Goal: Information Seeking & Learning: Stay updated

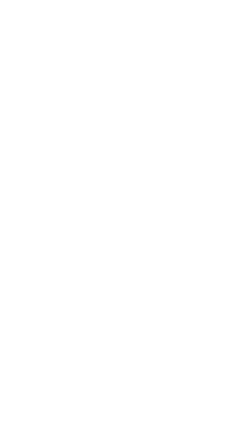
click at [210, 5] on html at bounding box center [121, 2] width 242 height 5
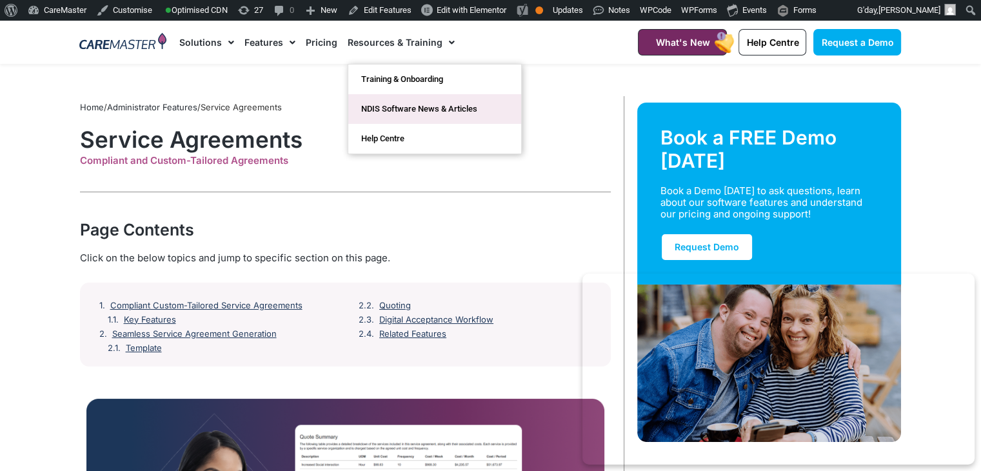
click at [370, 108] on link "NDIS Software News & Articles" at bounding box center [434, 109] width 173 height 30
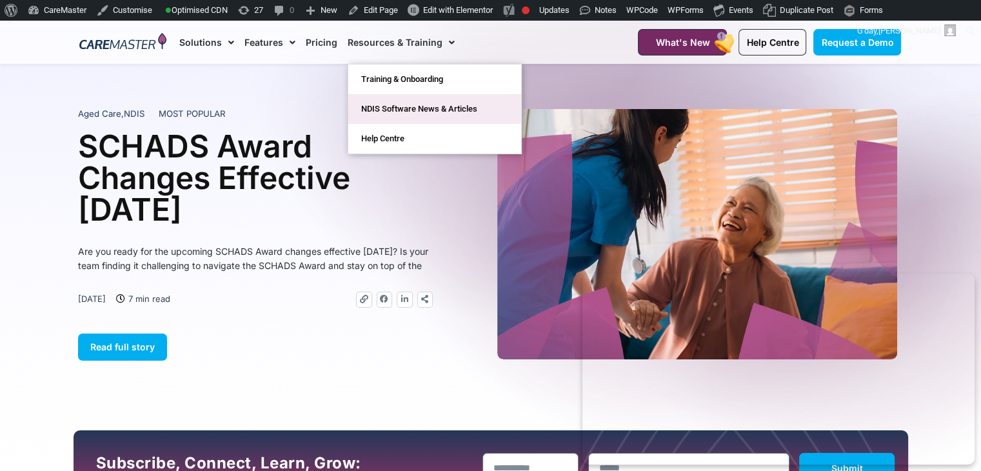
click at [425, 107] on link "NDIS Software News & Articles" at bounding box center [434, 109] width 173 height 30
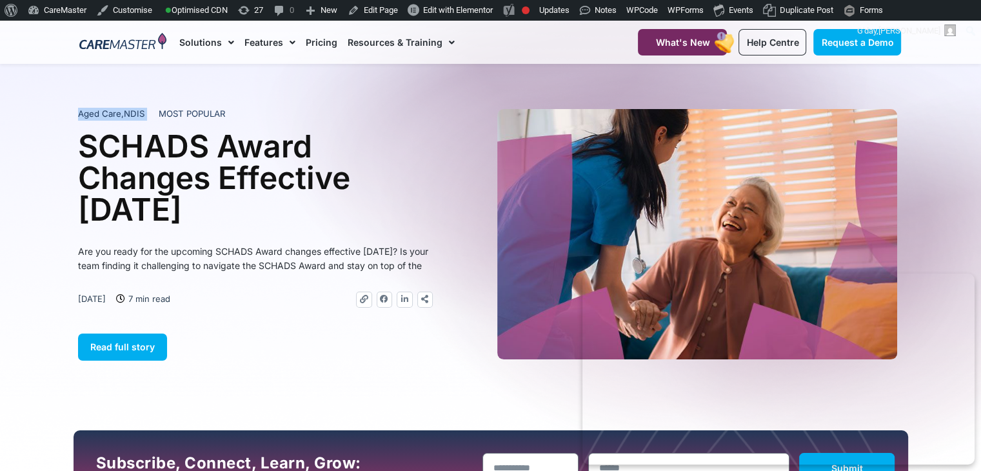
drag, startPoint x: 157, startPoint y: 108, endPoint x: 196, endPoint y: 101, distance: 40.0
click at [196, 101] on section "Aged Care , NDIS MOST POPULAR SCHADS Award Changes Effective 1 January 2025 Are…" at bounding box center [490, 247] width 981 height 367
click at [170, 101] on div at bounding box center [490, 247] width 981 height 367
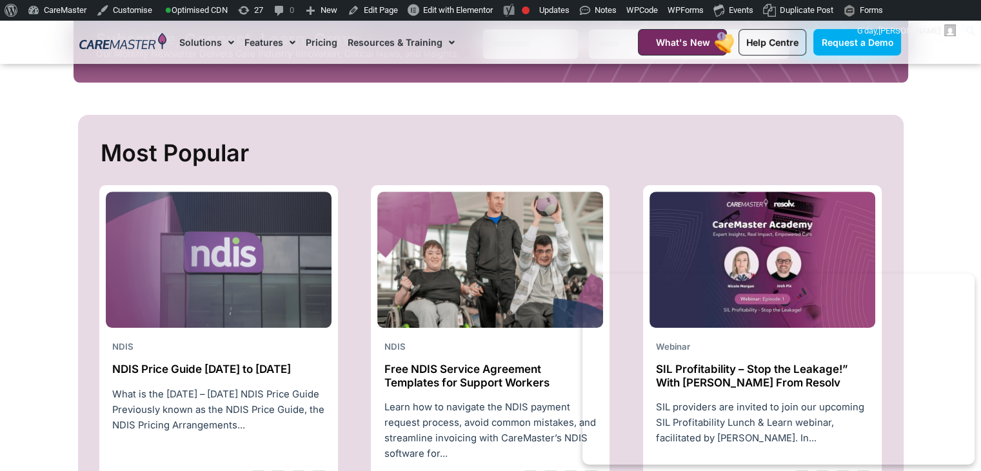
scroll to position [499, 0]
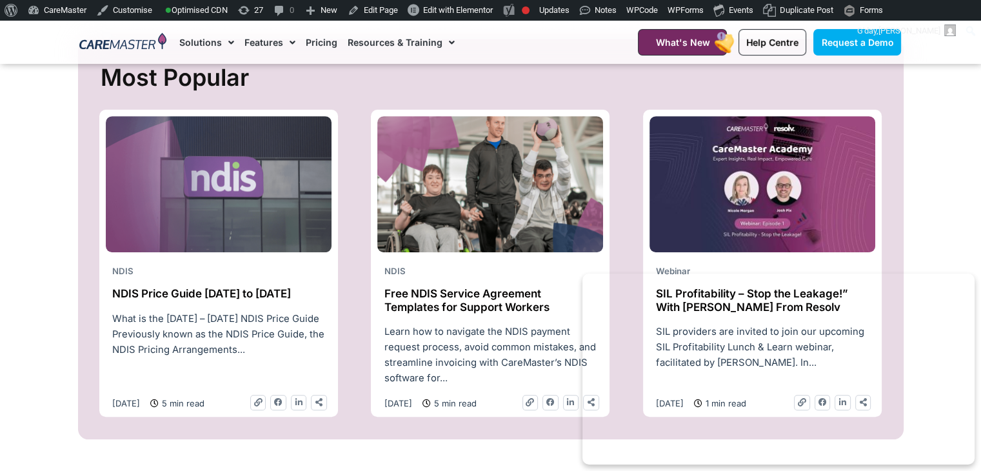
drag, startPoint x: 201, startPoint y: 290, endPoint x: 192, endPoint y: 339, distance: 49.9
drag, startPoint x: 192, startPoint y: 339, endPoint x: 194, endPoint y: 361, distance: 22.0
click at [194, 361] on div "What is the 2025 – 2026 NDIS Price Guide Previously known as the NDIS Price Gui…" at bounding box center [219, 338] width 226 height 55
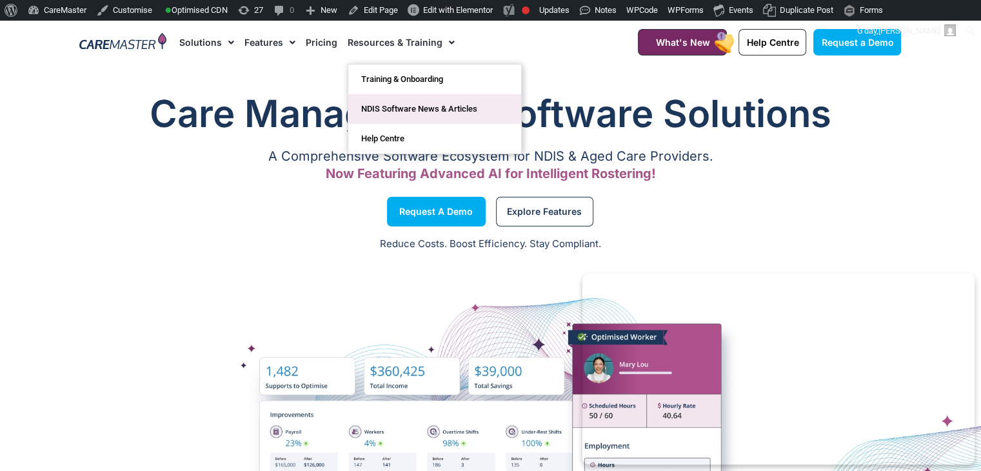
click at [478, 112] on link "NDIS Software News & Articles" at bounding box center [434, 109] width 173 height 30
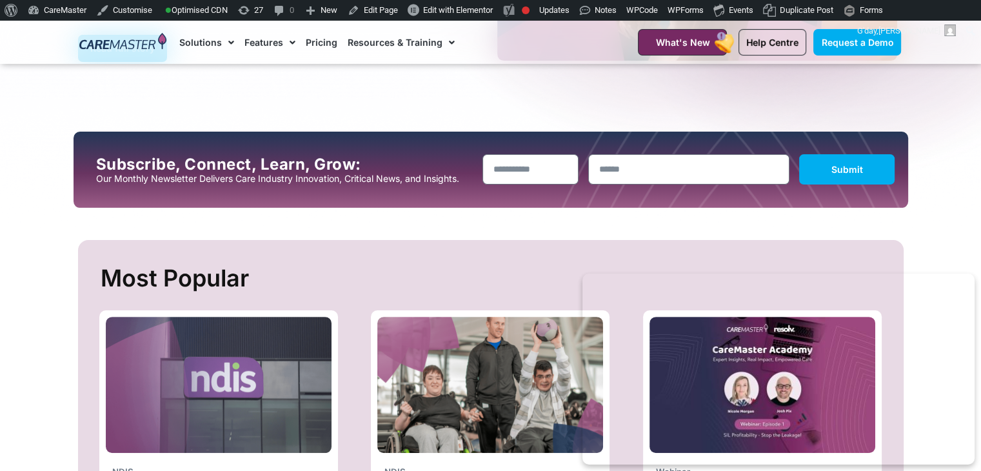
scroll to position [199, 0]
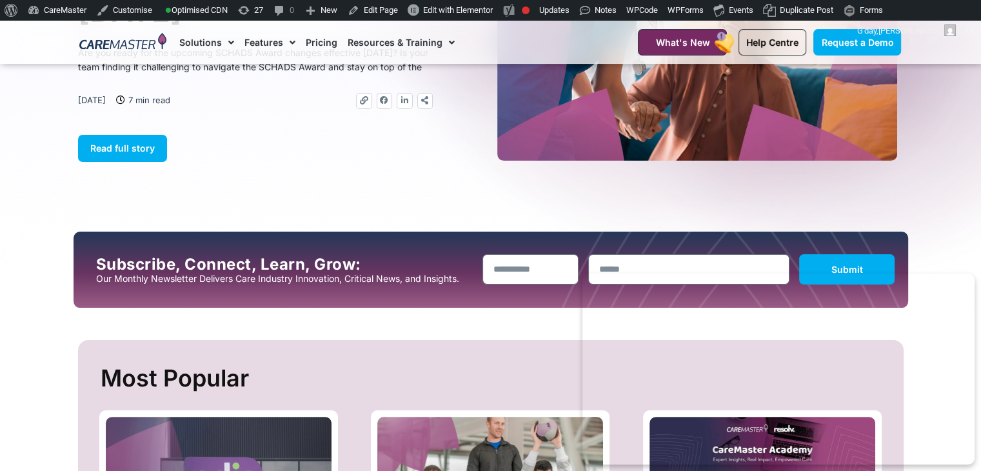
drag, startPoint x: 991, startPoint y: 32, endPoint x: 988, endPoint y: 61, distance: 29.2
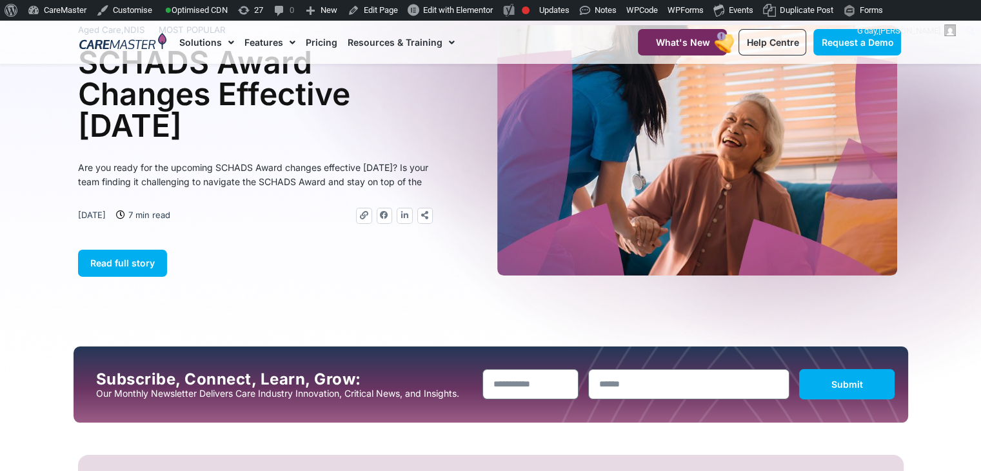
scroll to position [0, 0]
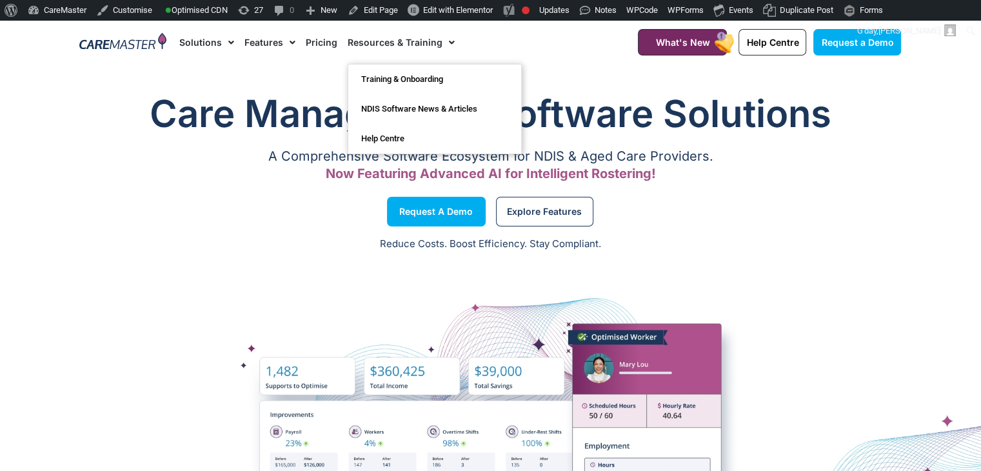
click at [406, 36] on link "Resources & Training" at bounding box center [401, 42] width 107 height 43
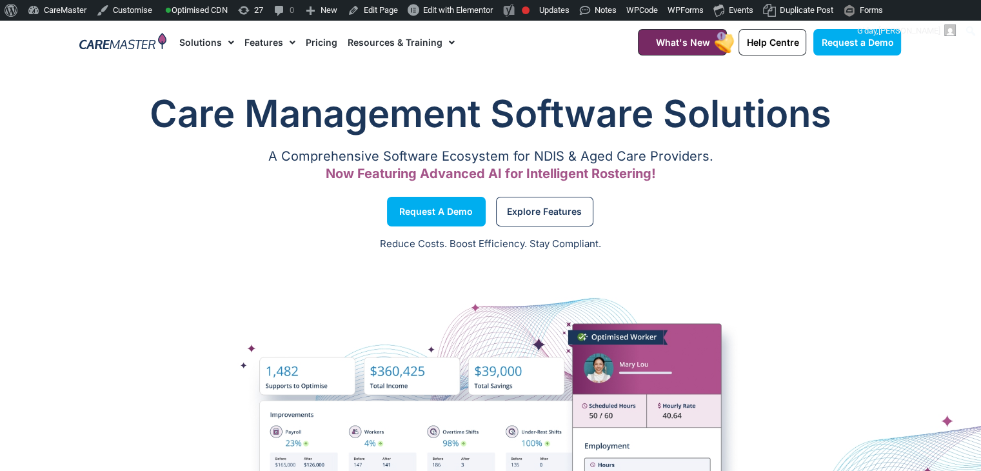
click at [397, 44] on link "Resources & Training" at bounding box center [401, 42] width 107 height 43
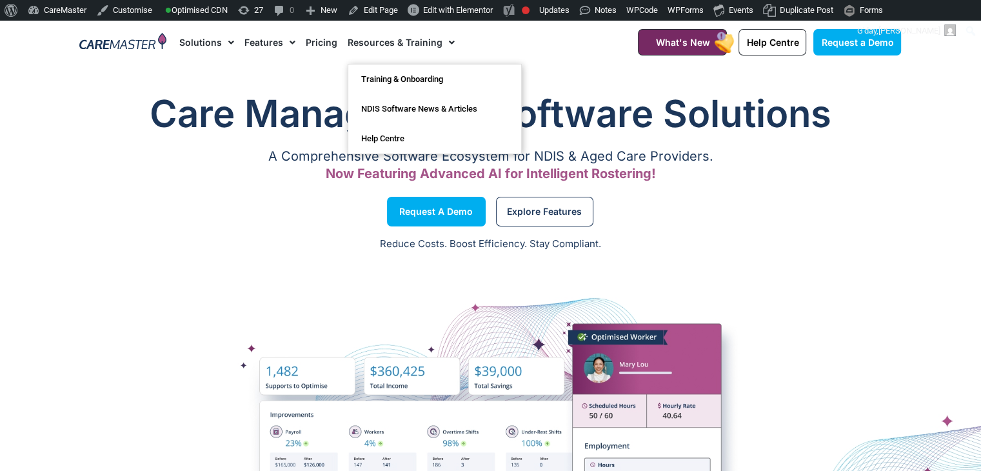
click at [157, 40] on img at bounding box center [122, 42] width 87 height 19
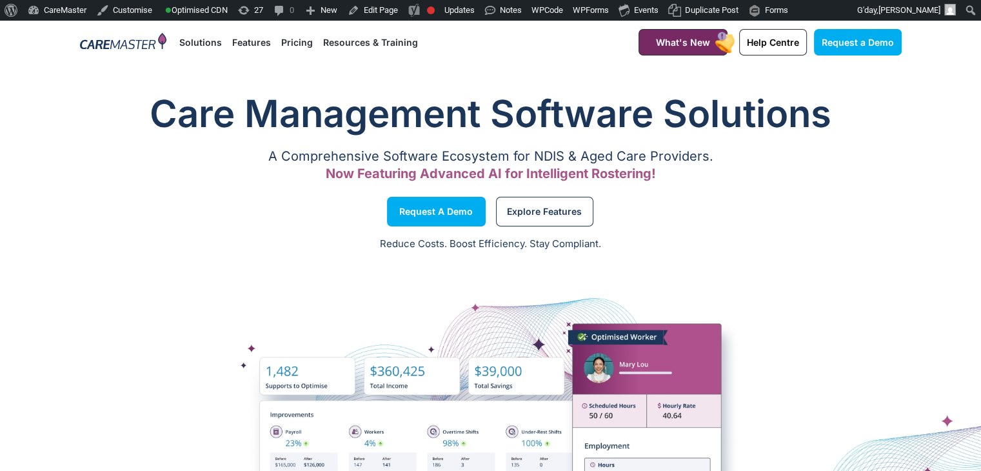
click at [387, 47] on link "Resources & Training" at bounding box center [370, 42] width 95 height 43
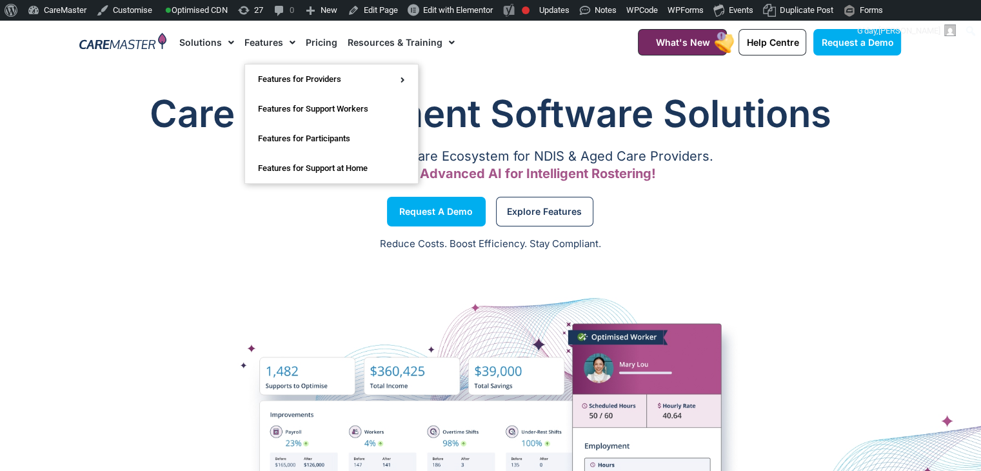
click at [267, 40] on link "Features" at bounding box center [270, 42] width 51 height 43
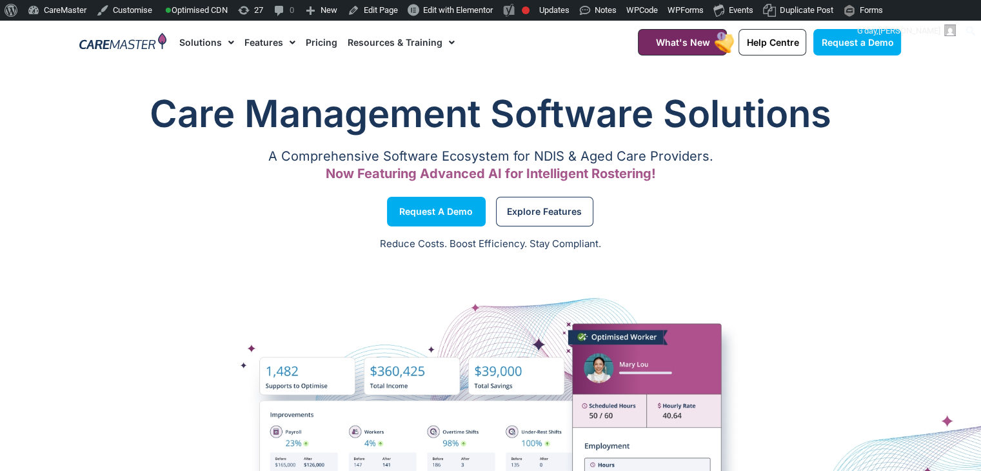
click at [267, 40] on link "Features" at bounding box center [270, 42] width 51 height 43
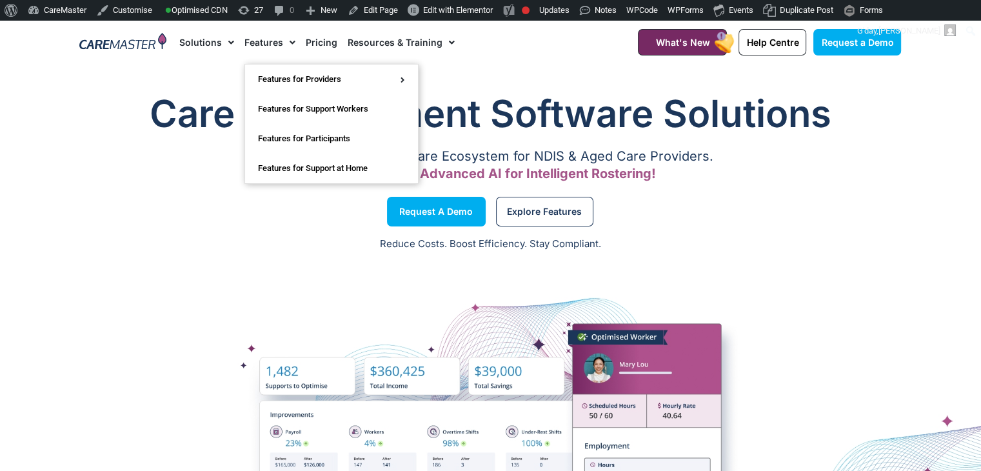
click at [267, 40] on link "Features" at bounding box center [270, 42] width 51 height 43
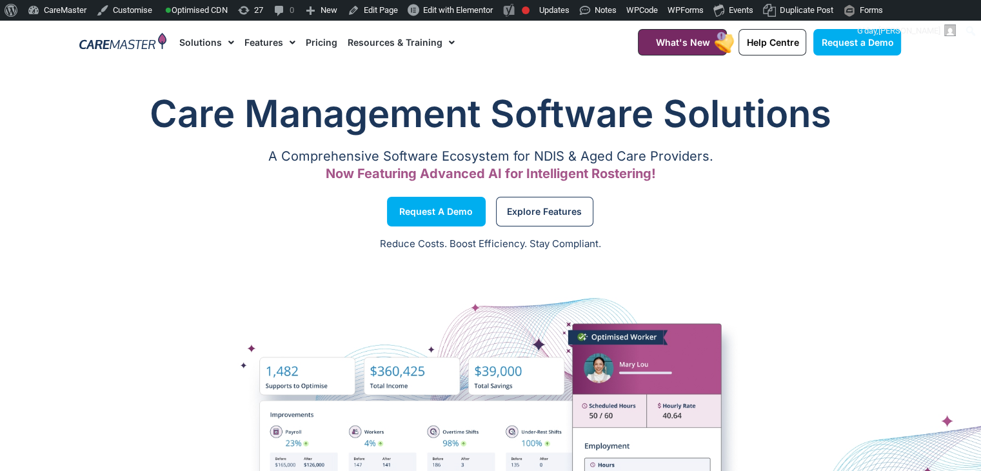
click at [267, 40] on link "Features" at bounding box center [270, 42] width 51 height 43
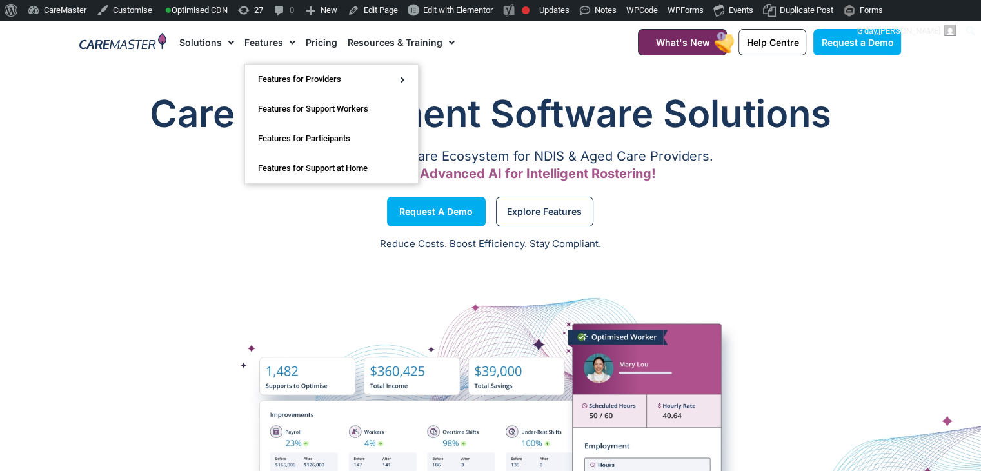
click at [267, 40] on link "Features" at bounding box center [270, 42] width 51 height 43
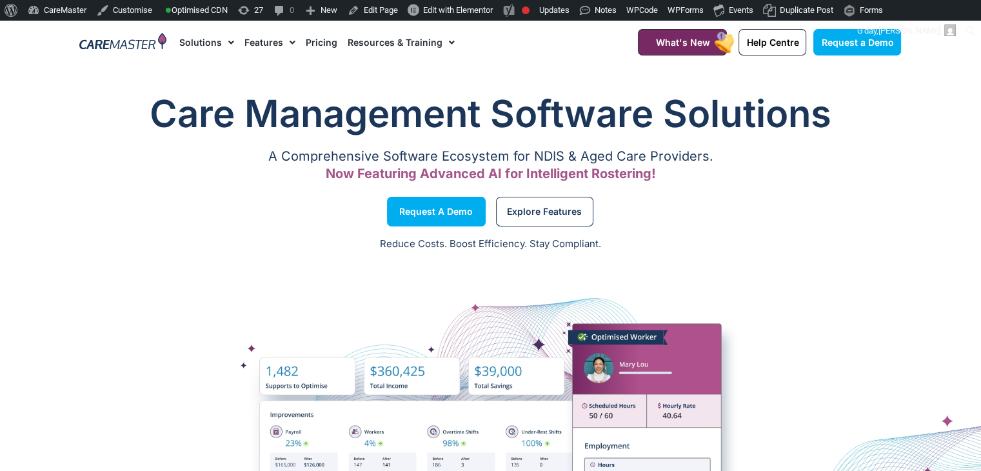
click at [267, 40] on link "Features" at bounding box center [270, 42] width 51 height 43
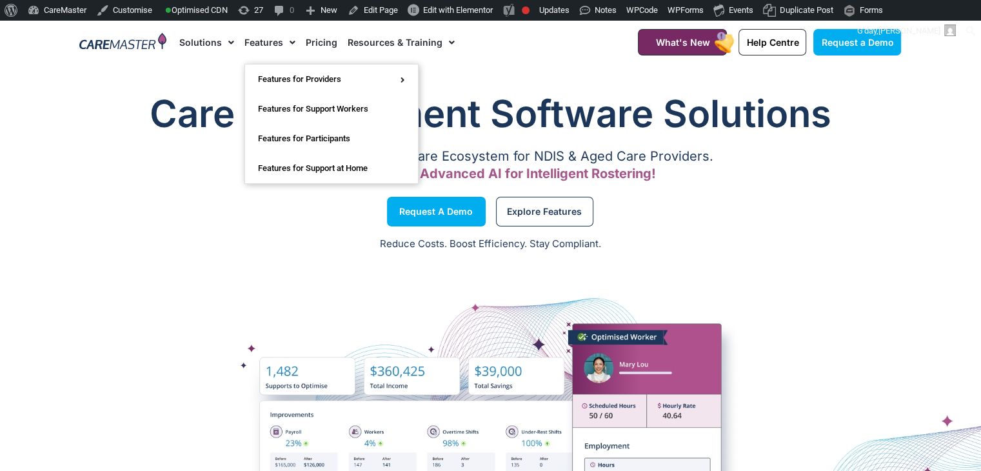
click at [267, 40] on link "Features" at bounding box center [270, 42] width 51 height 43
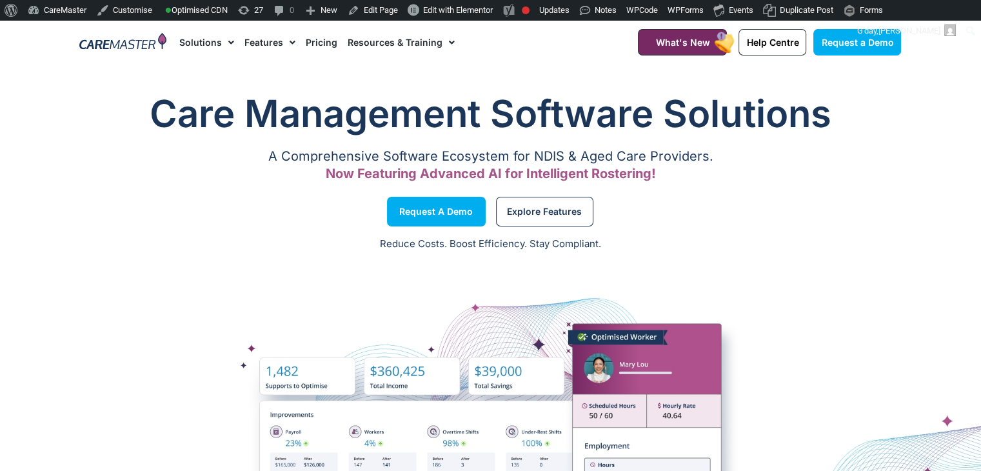
click at [267, 40] on link "Features" at bounding box center [270, 42] width 51 height 43
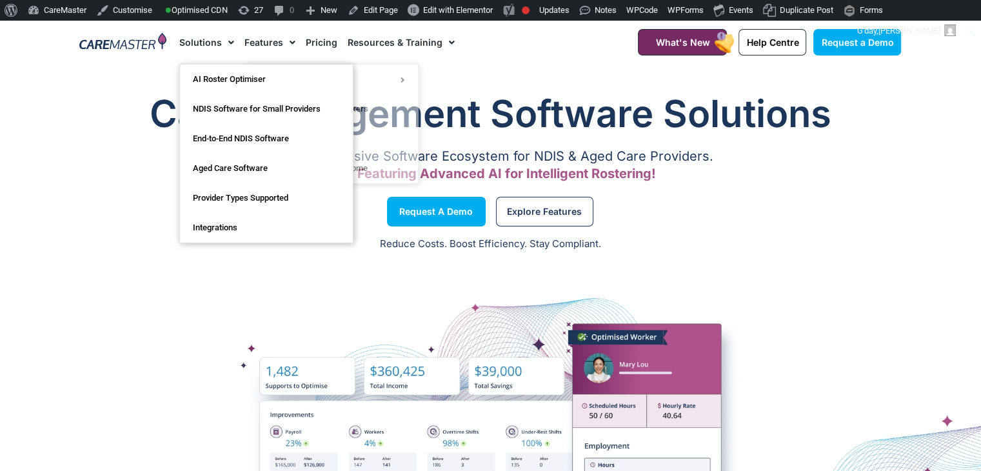
click at [196, 42] on link "Solutions" at bounding box center [206, 42] width 55 height 43
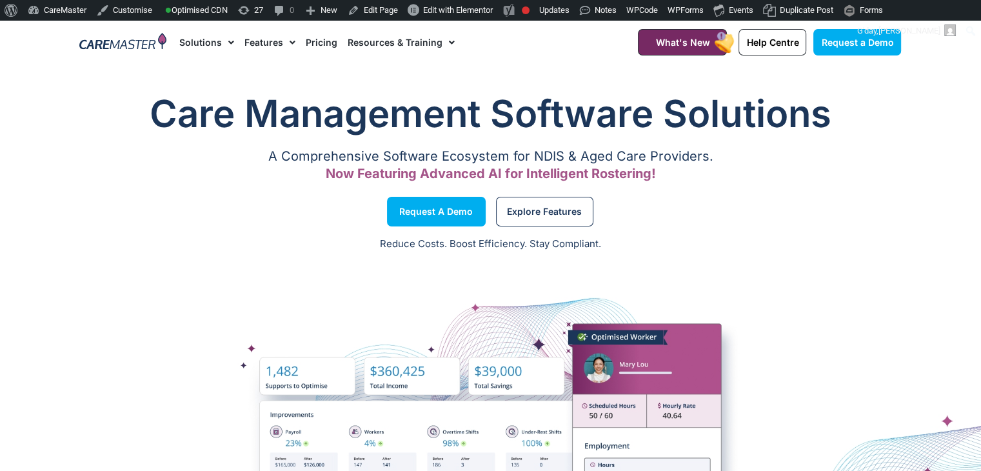
click at [195, 43] on link "Solutions" at bounding box center [206, 42] width 55 height 43
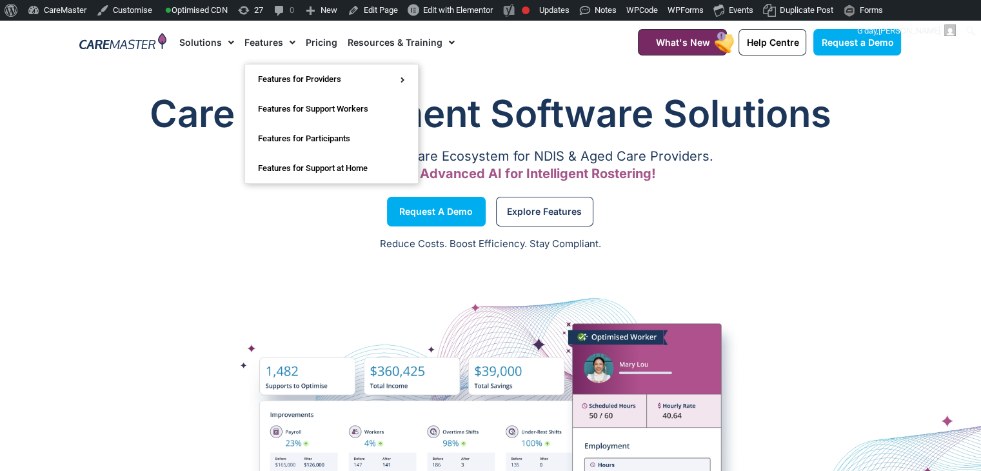
click at [287, 43] on span "Menu" at bounding box center [289, 43] width 12 height 22
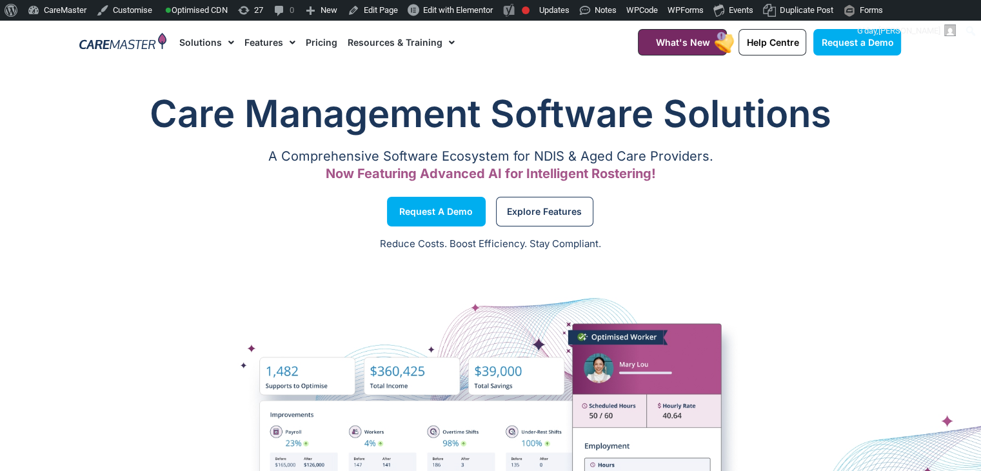
click at [287, 43] on span "Menu" at bounding box center [289, 43] width 12 height 22
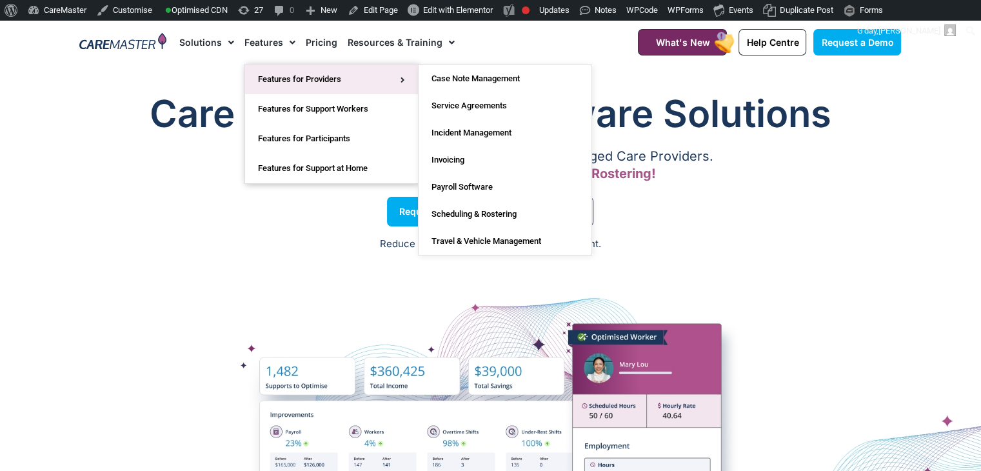
click at [272, 81] on link "Features for Providers" at bounding box center [331, 80] width 173 height 30
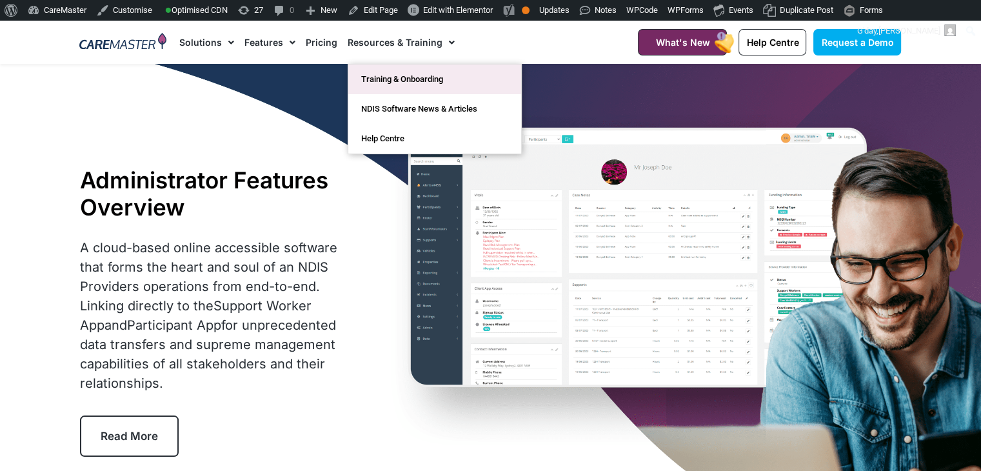
click at [423, 75] on link "Training & Onboarding" at bounding box center [434, 80] width 173 height 30
click at [412, 49] on link "Resources & Training" at bounding box center [401, 42] width 107 height 43
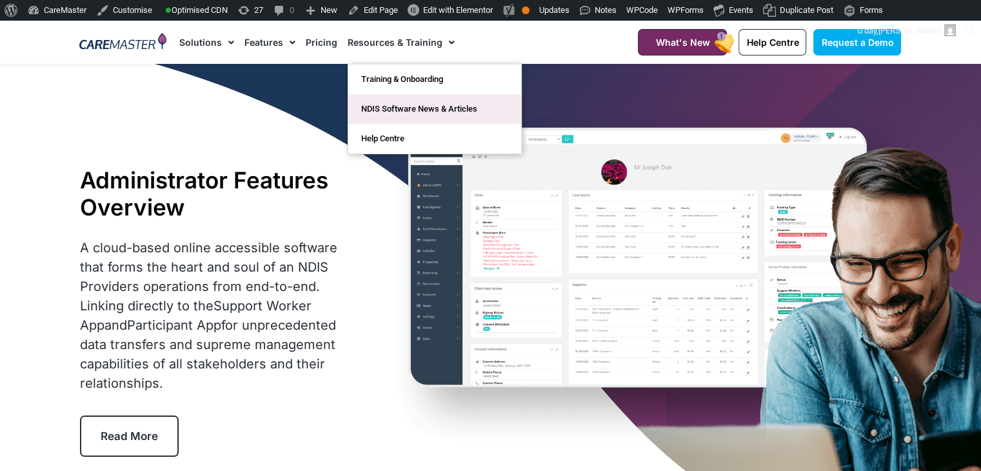
click at [446, 110] on link "NDIS Software News & Articles" at bounding box center [434, 109] width 173 height 30
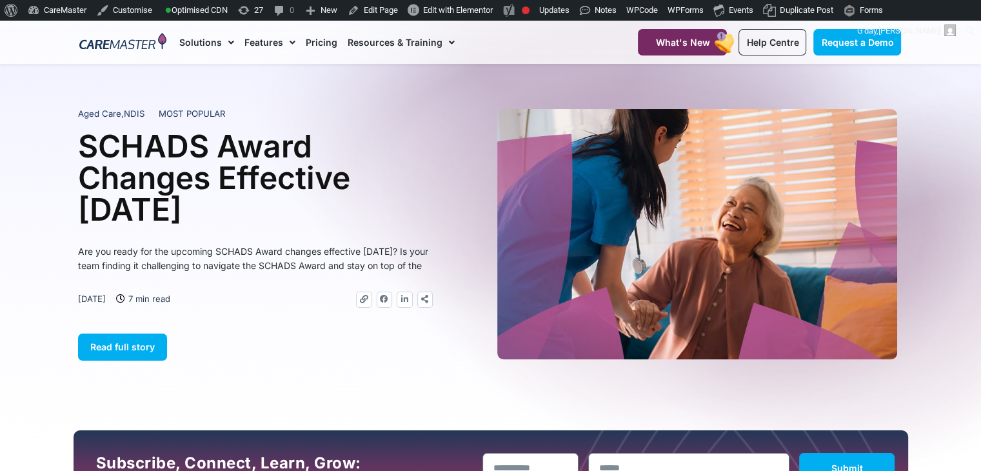
click at [34, 256] on section "Aged Care , NDIS MOST POPULAR SCHADS Award Changes Effective [DATE] Are you rea…" at bounding box center [490, 234] width 981 height 263
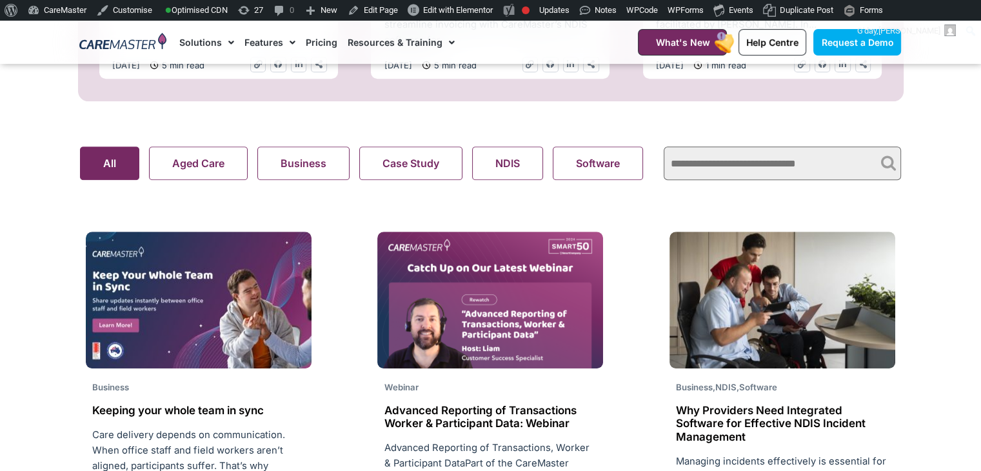
scroll to position [867, 0]
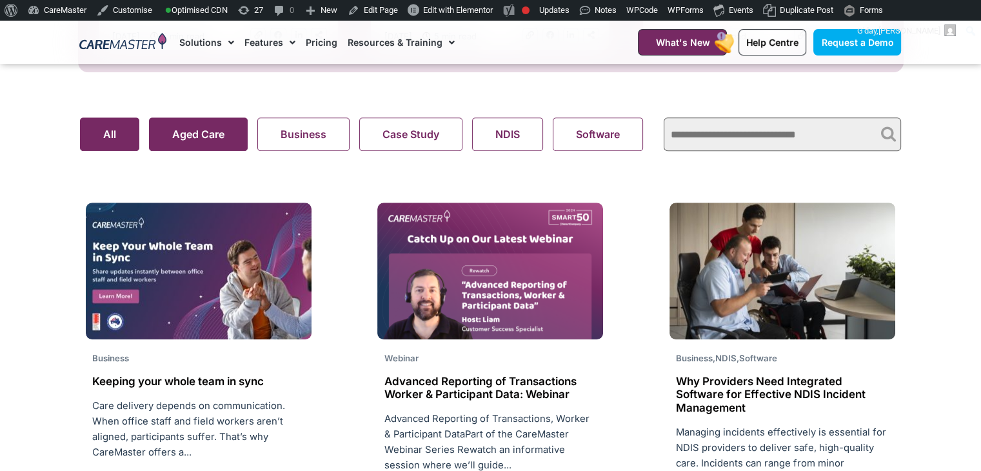
click at [188, 134] on button "Aged Care" at bounding box center [198, 134] width 99 height 34
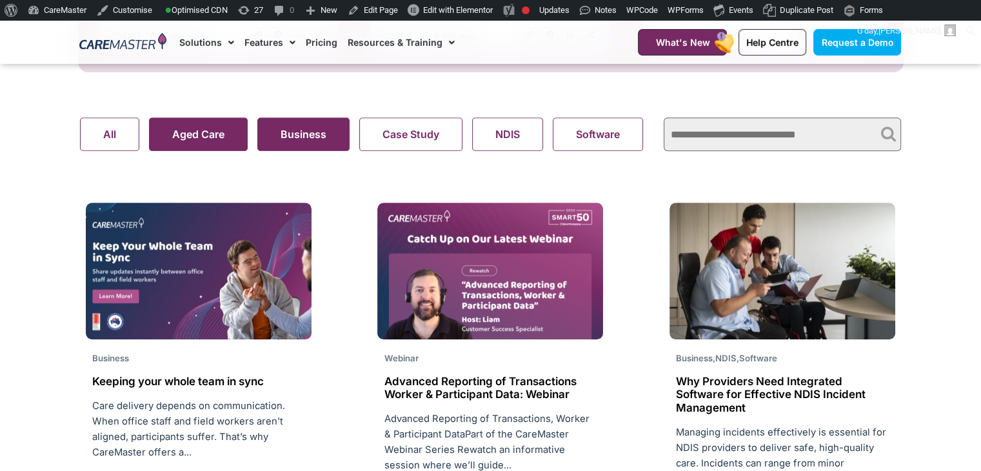
click at [285, 136] on button "Business" at bounding box center [303, 134] width 92 height 34
click at [381, 155] on div "Aged Care Business Case Study NDIS Software Support At Home Webinar All" at bounding box center [366, 134] width 585 height 46
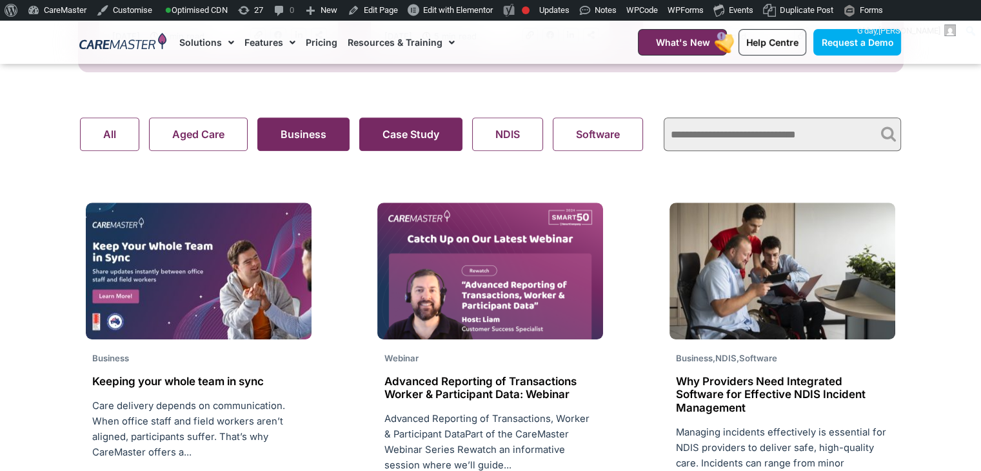
click at [387, 151] on search "Aged Care Business Case Study NDIS Software Support At Home Webinar All" at bounding box center [366, 134] width 572 height 34
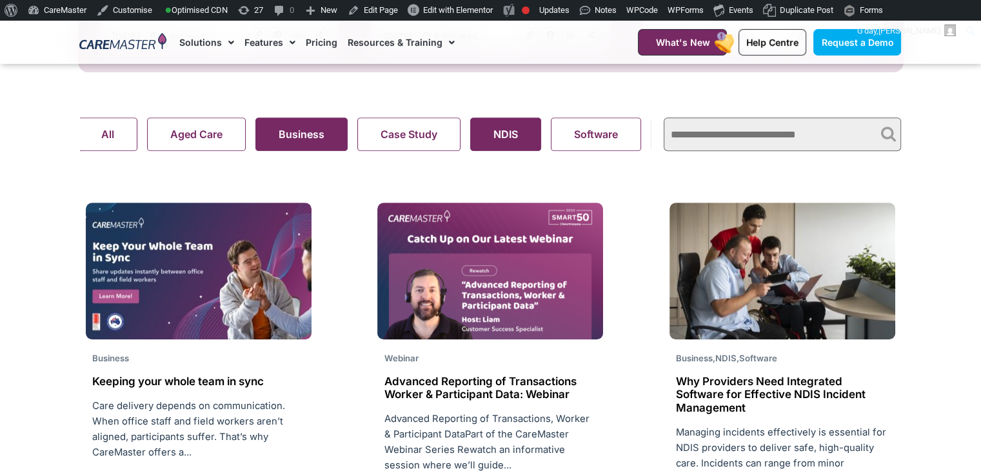
click at [489, 145] on button "NDIS" at bounding box center [505, 134] width 71 height 34
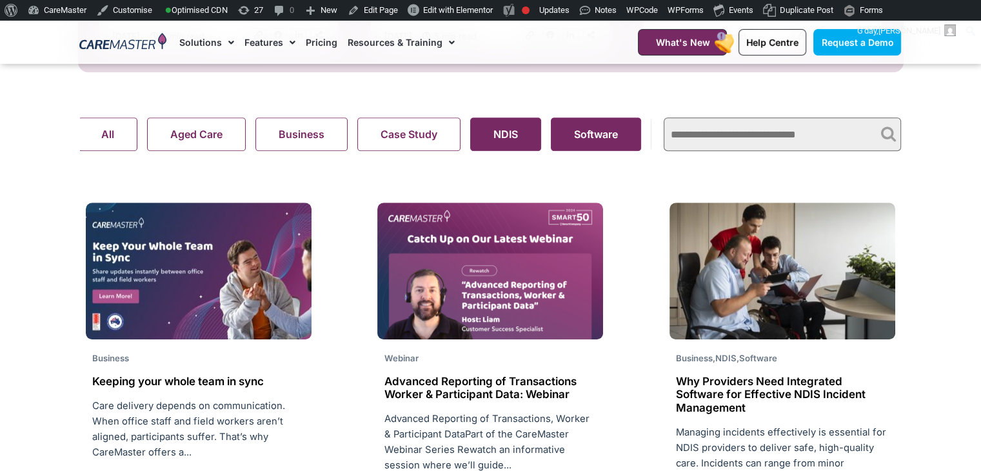
click at [614, 130] on button "Software" at bounding box center [596, 134] width 90 height 34
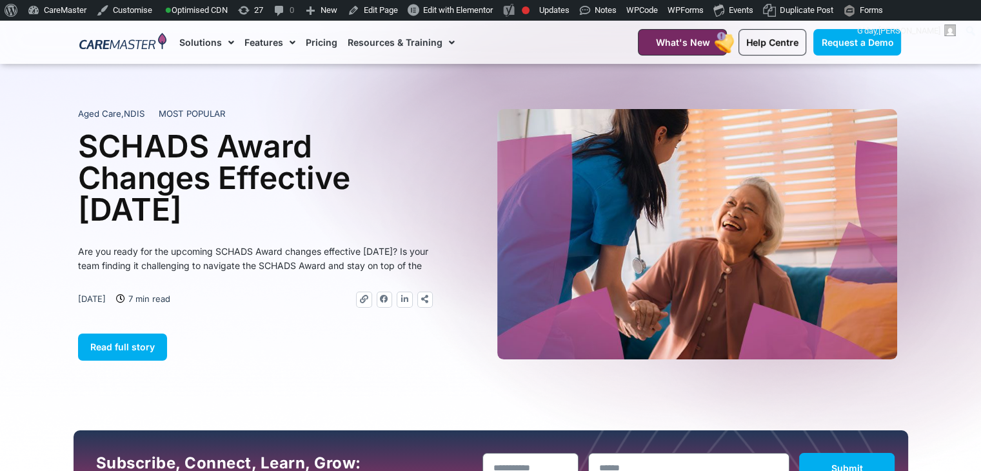
scroll to position [989, 0]
